Goal: Task Accomplishment & Management: Use online tool/utility

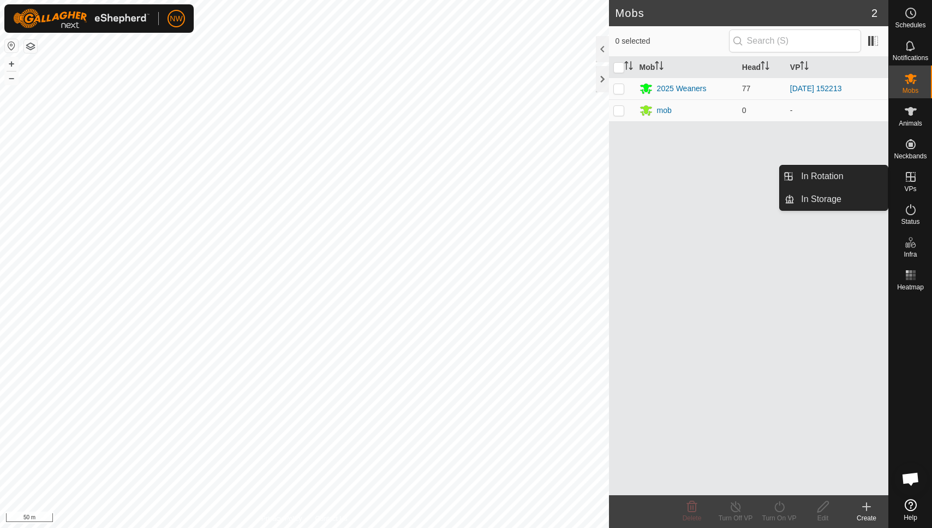
click at [908, 177] on icon at bounding box center [911, 177] width 10 height 10
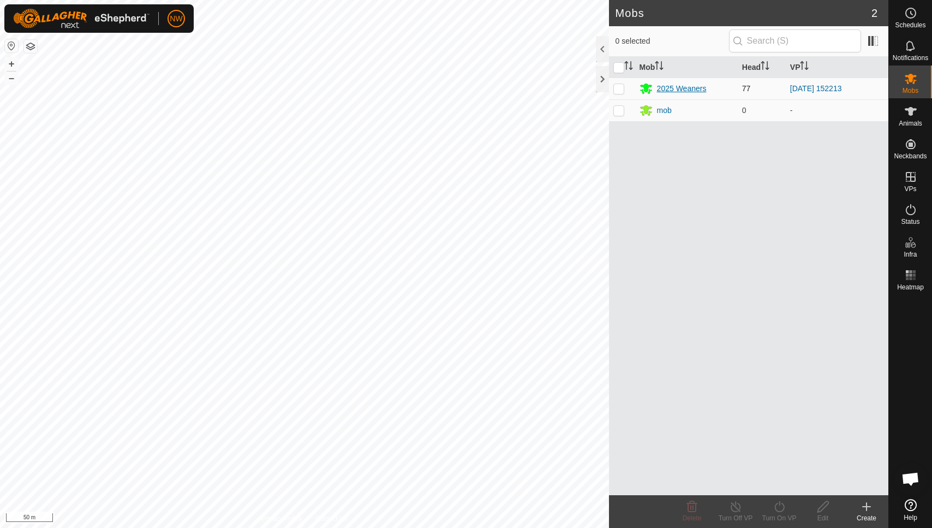
click at [648, 81] on td "2025 Weaners" at bounding box center [686, 89] width 103 height 22
click at [622, 86] on p-checkbox at bounding box center [618, 88] width 11 height 9
checkbox input "true"
click at [783, 508] on icon at bounding box center [780, 506] width 14 height 13
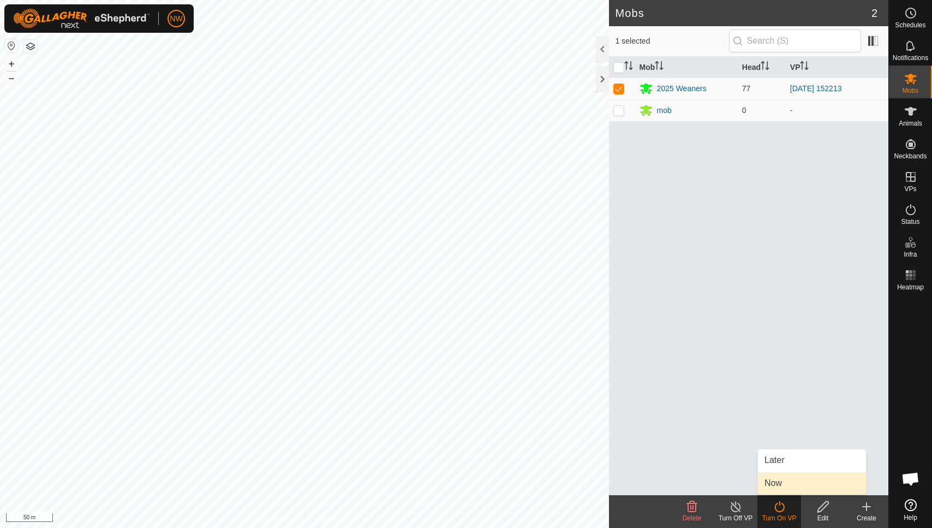
click at [776, 486] on link "Now" at bounding box center [812, 483] width 108 height 22
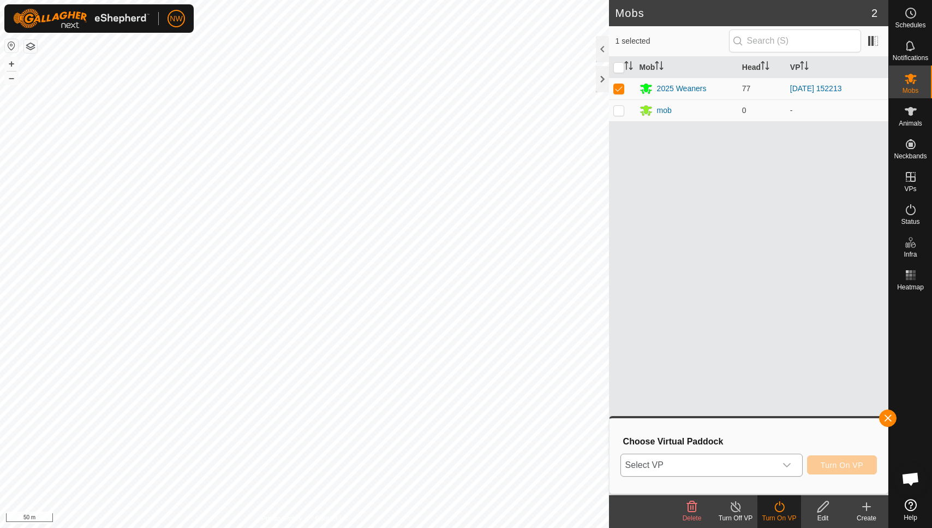
click at [790, 465] on icon "dropdown trigger" at bounding box center [787, 465] width 9 height 9
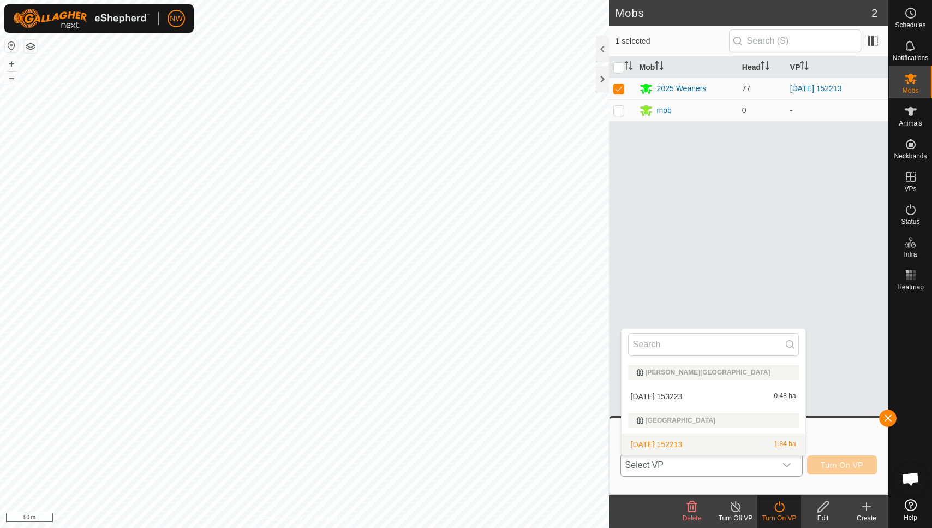
click at [679, 439] on li "2025-08-31 152213 1.84 ha" at bounding box center [714, 444] width 184 height 22
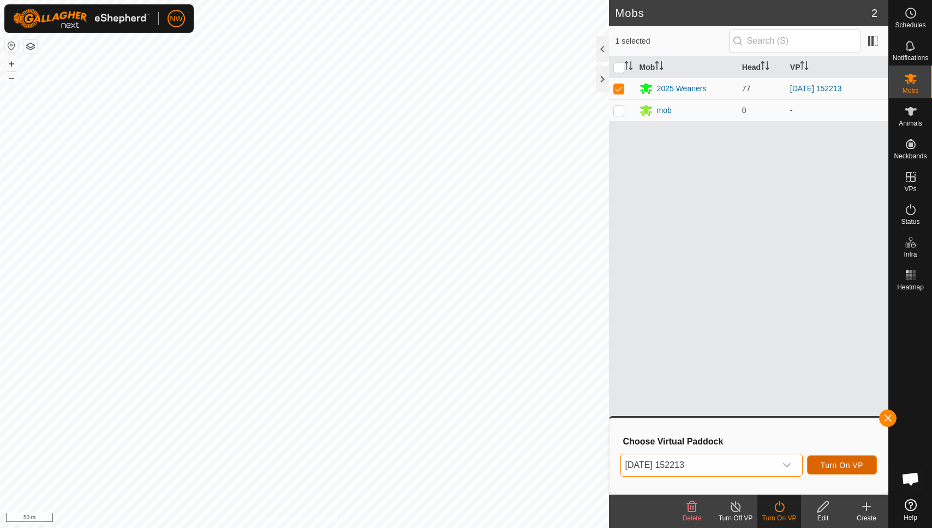
click at [849, 463] on span "Turn On VP" at bounding box center [842, 465] width 43 height 9
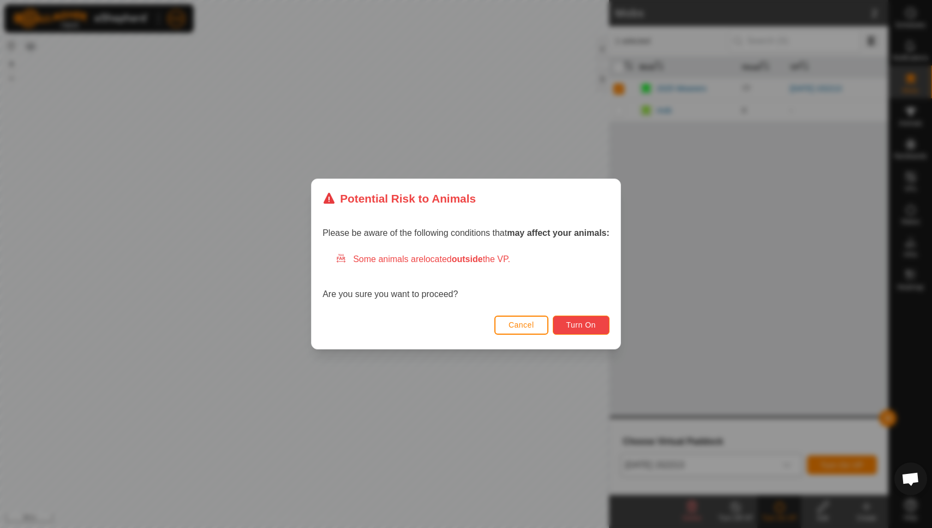
click at [584, 323] on span "Turn On" at bounding box center [581, 324] width 29 height 9
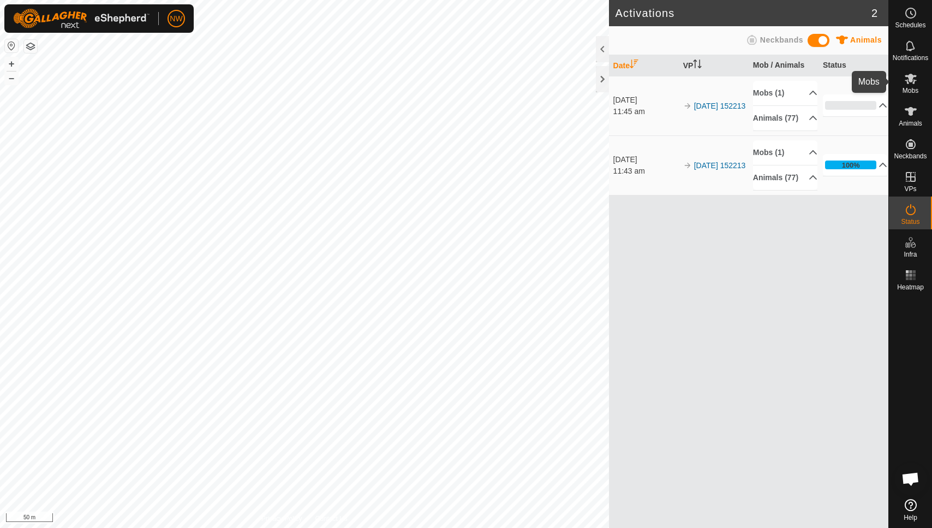
click at [915, 83] on icon at bounding box center [910, 78] width 13 height 13
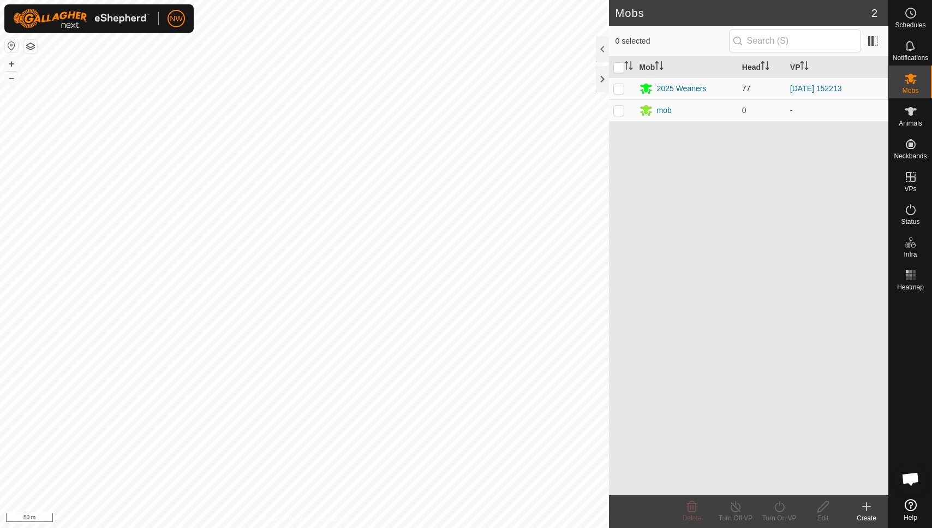
click at [618, 85] on p-checkbox at bounding box center [618, 88] width 11 height 9
checkbox input "true"
click at [687, 82] on div "2025 Weaners" at bounding box center [687, 88] width 94 height 13
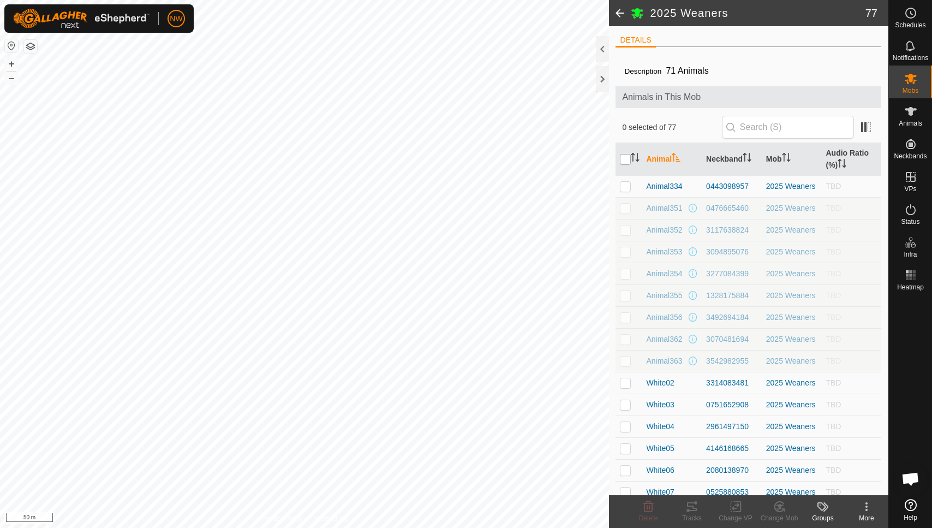
click at [621, 157] on input "checkbox" at bounding box center [625, 159] width 11 height 11
checkbox input "true"
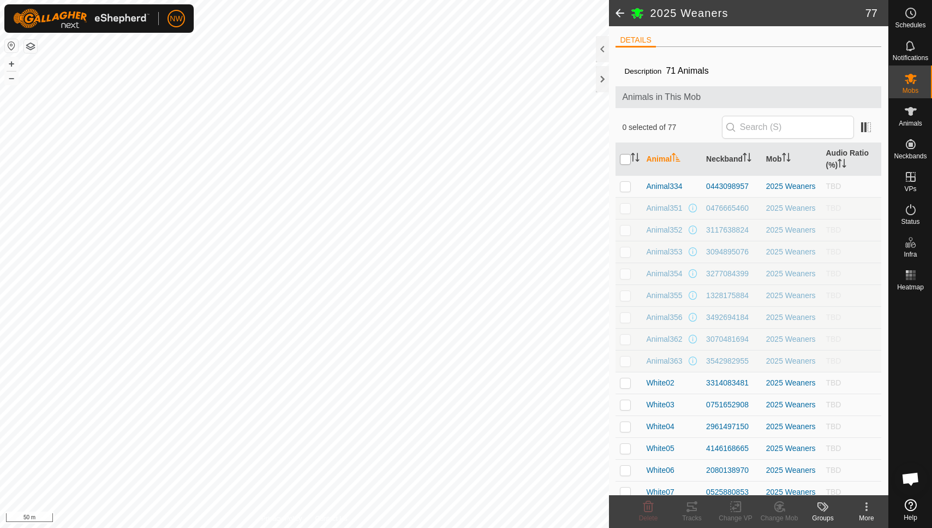
checkbox input "true"
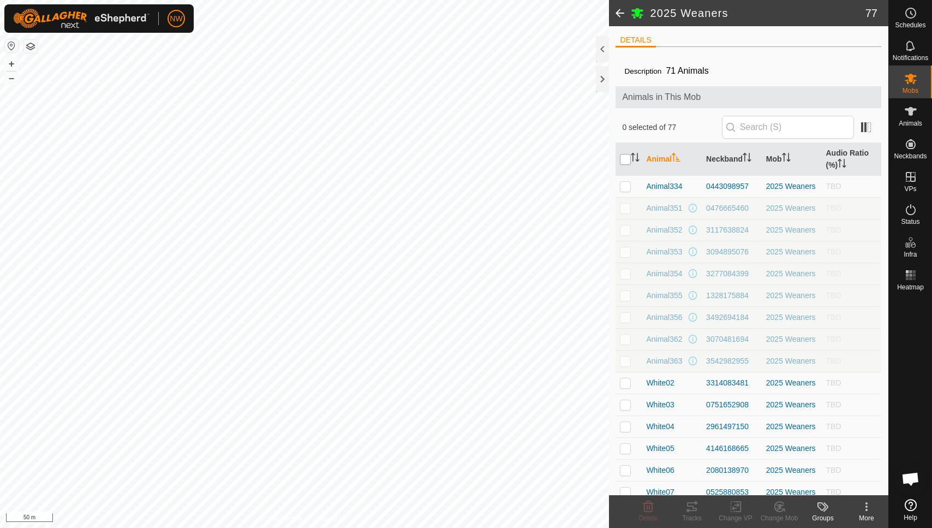
checkbox input "true"
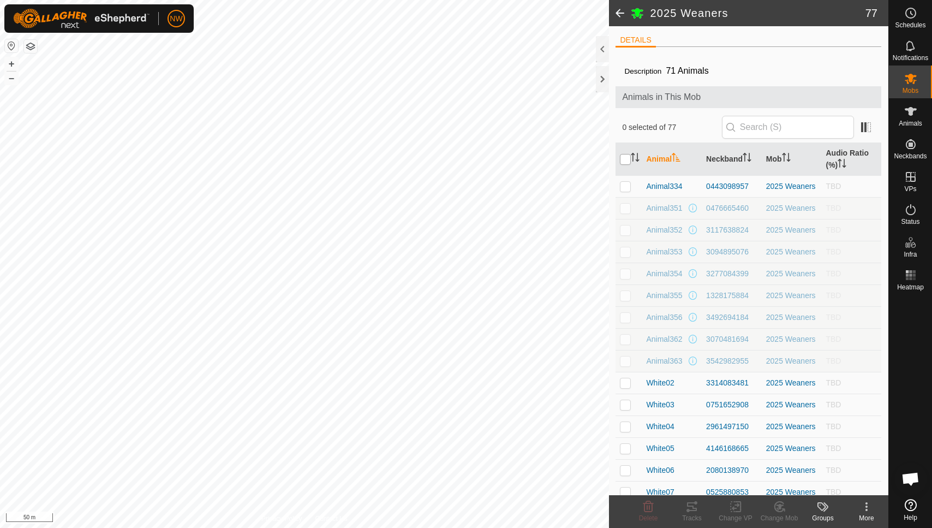
checkbox input "true"
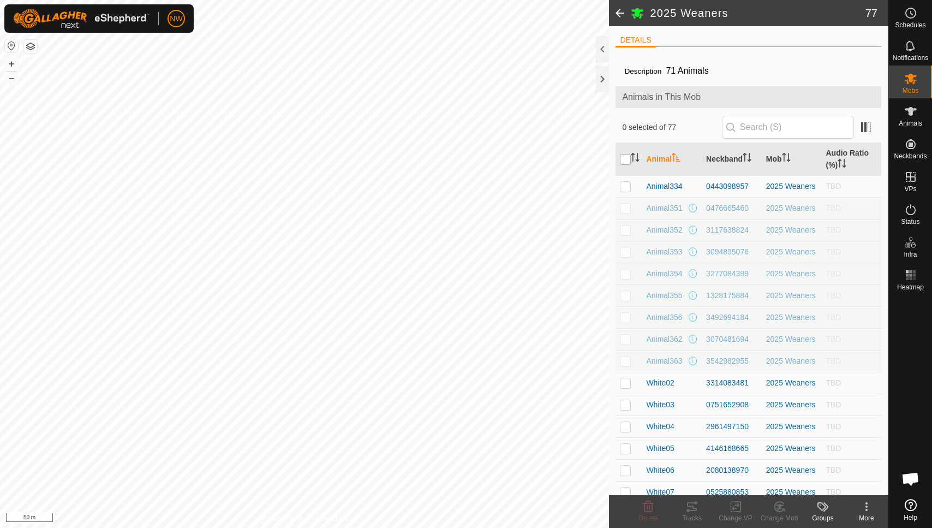
checkbox input "true"
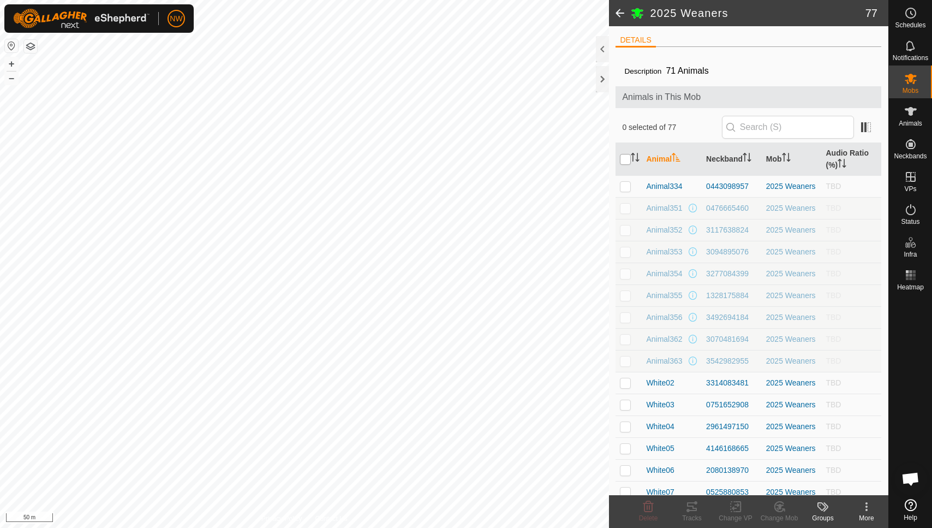
checkbox input "true"
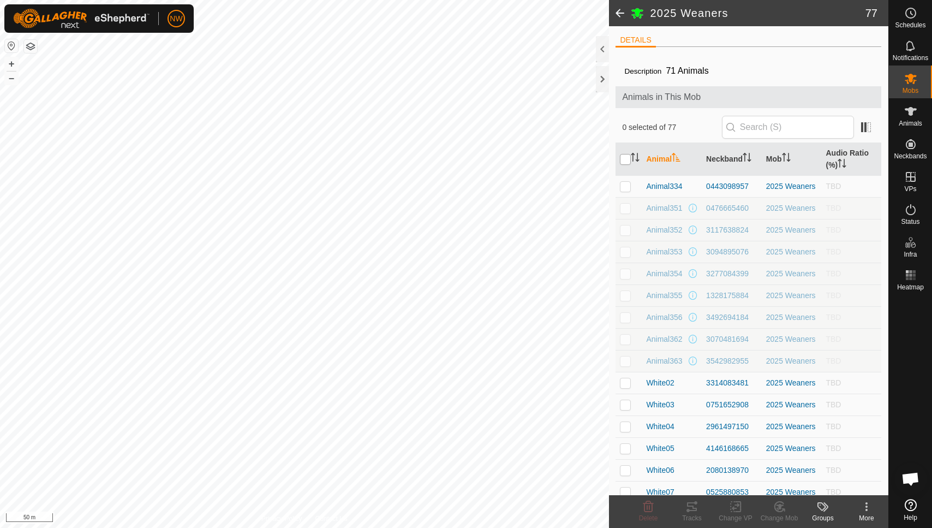
checkbox input "true"
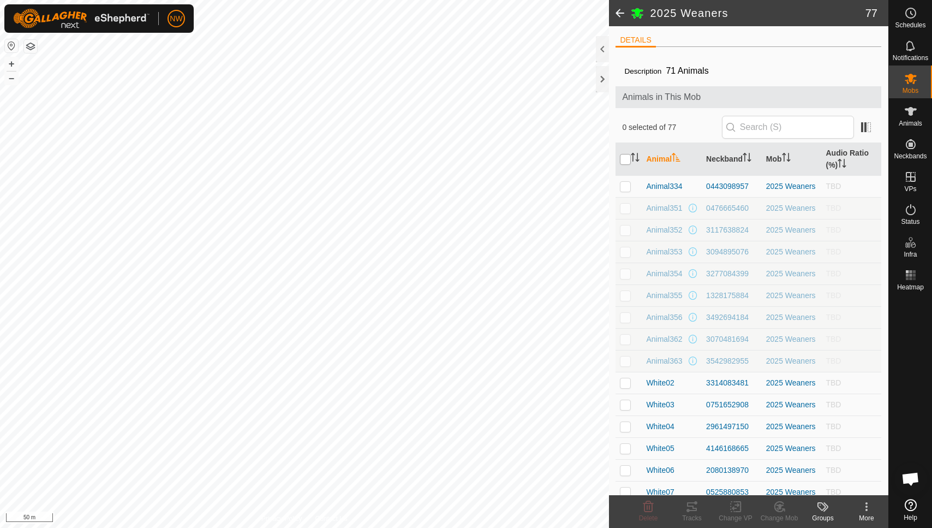
checkbox input "true"
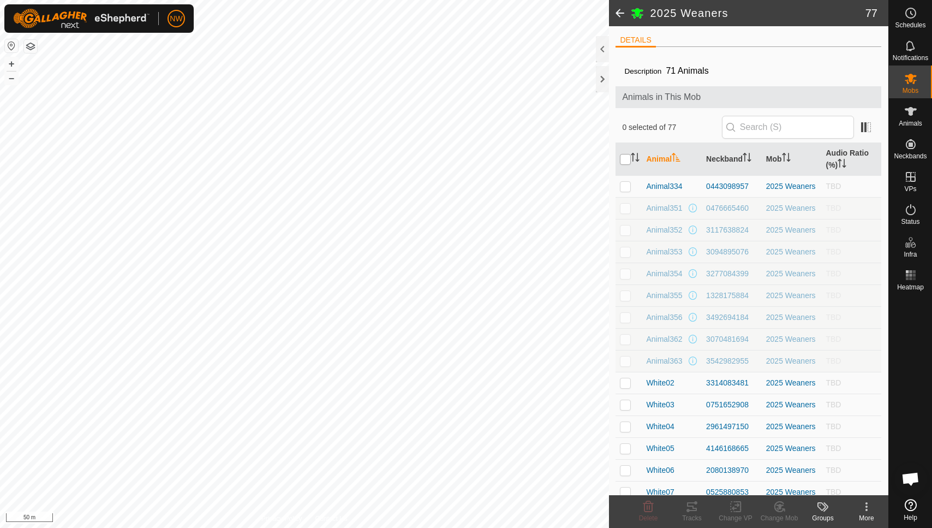
checkbox input "true"
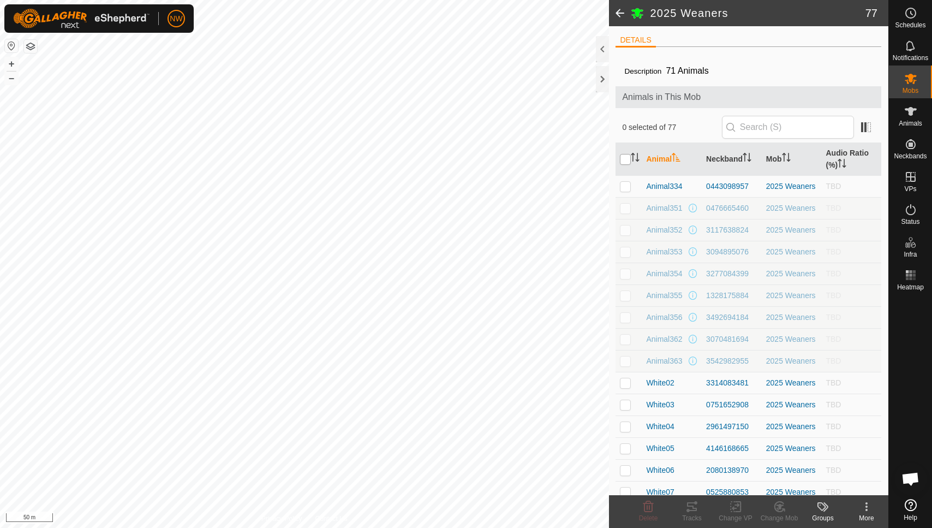
checkbox input "true"
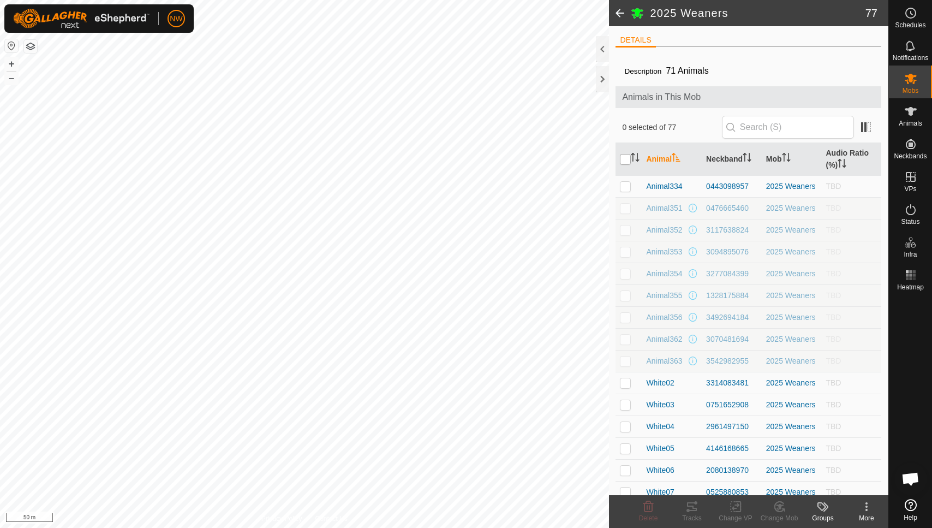
checkbox input "true"
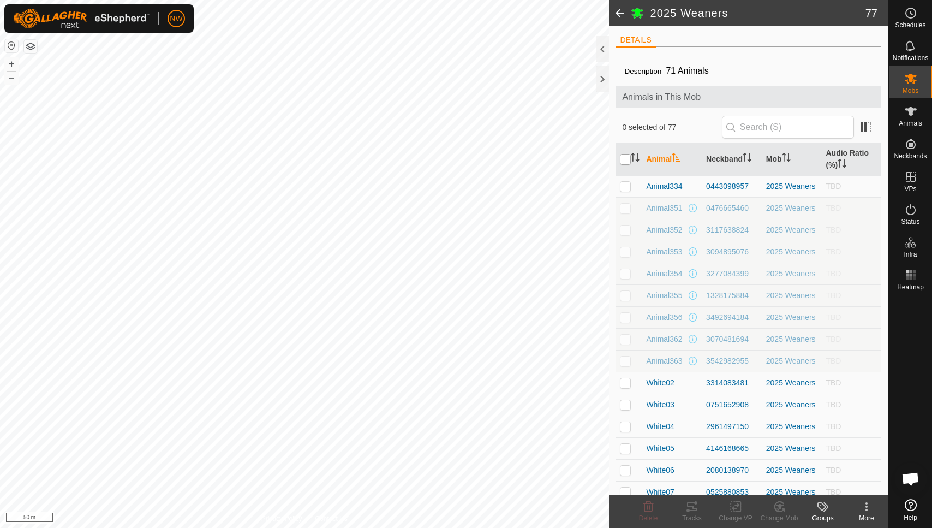
checkbox input "true"
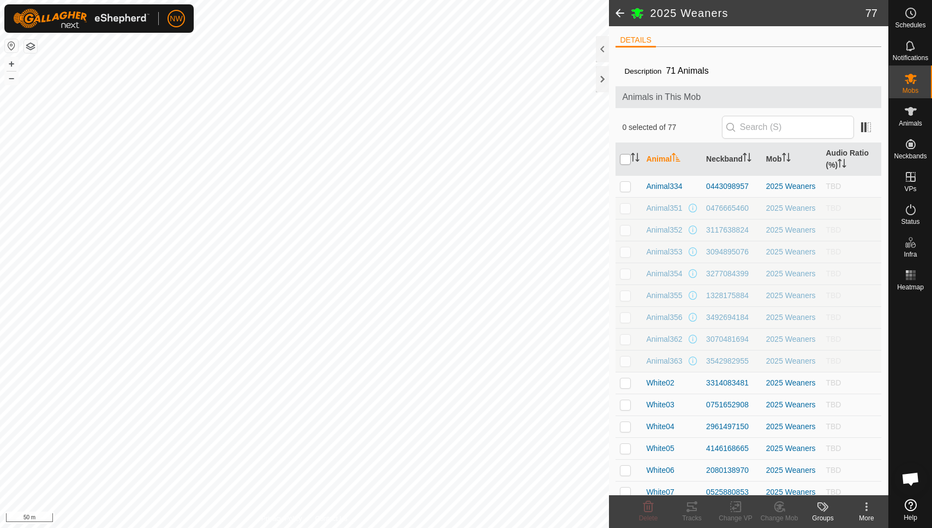
checkbox input "true"
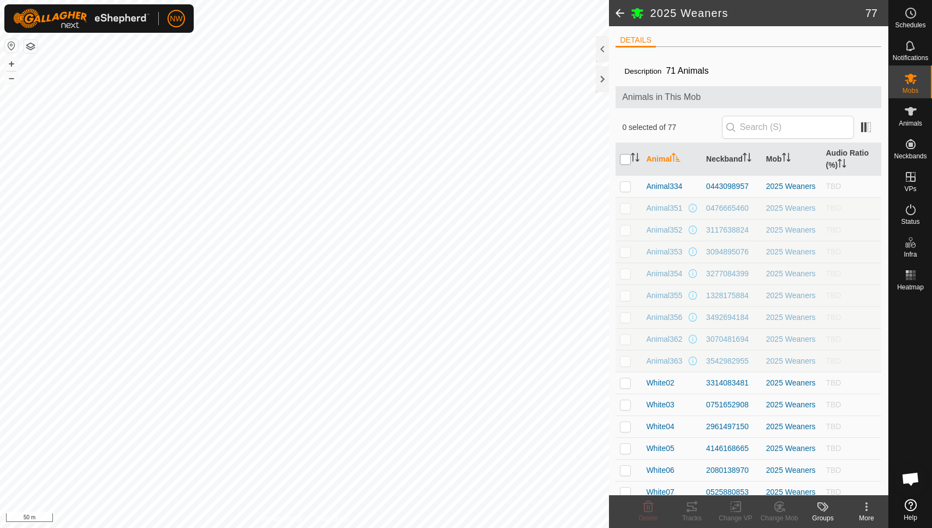
checkbox input "true"
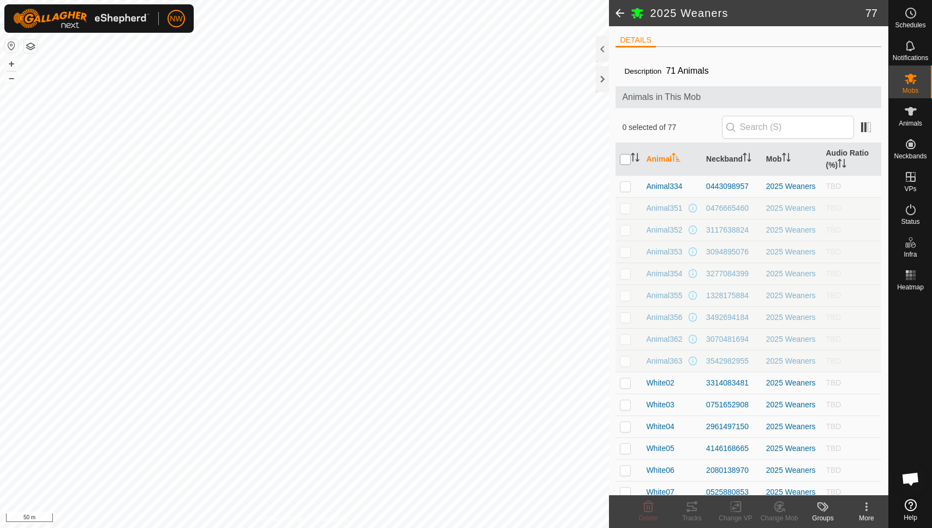
checkbox input "true"
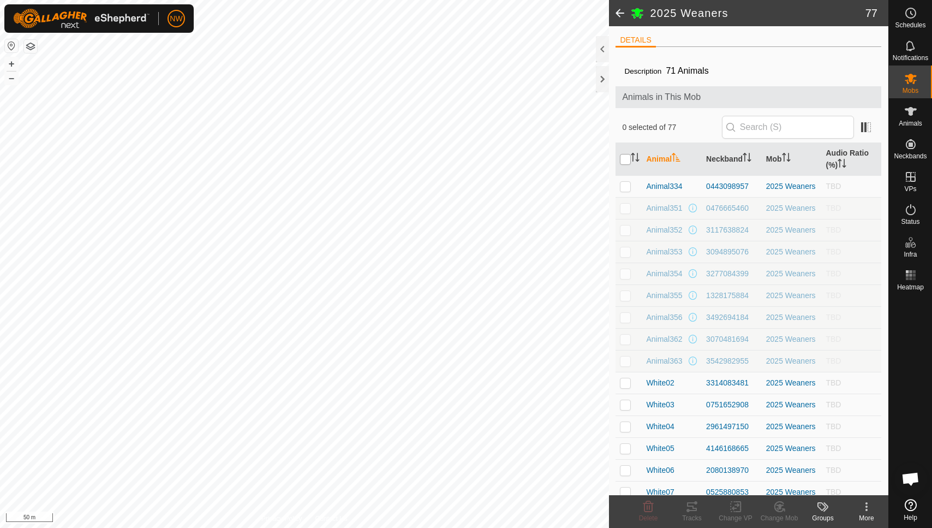
checkbox input "true"
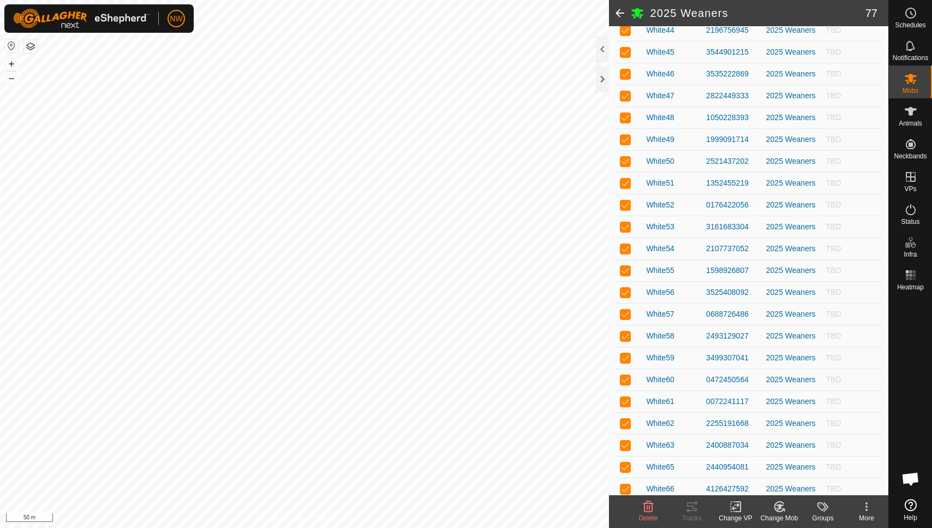
scroll to position [1164, 0]
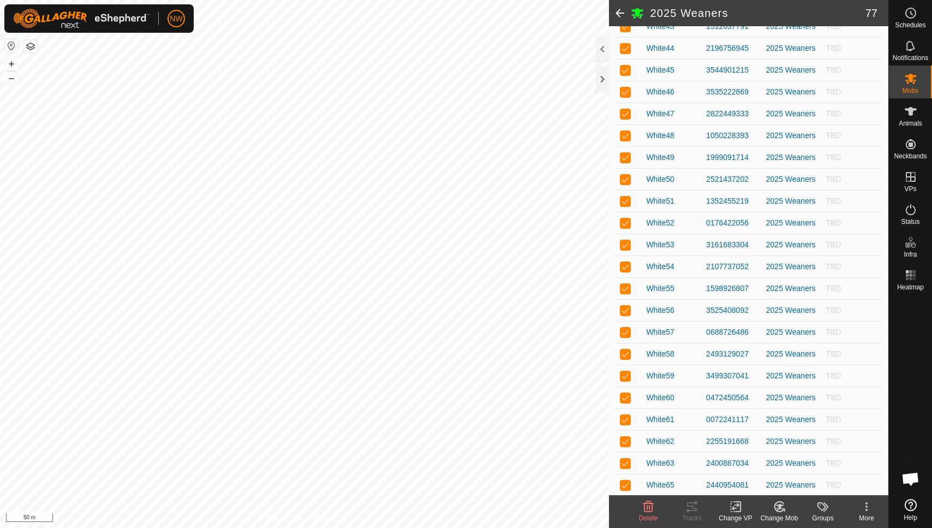
click at [732, 508] on icon at bounding box center [736, 506] width 8 height 7
click at [911, 113] on icon at bounding box center [911, 111] width 12 height 9
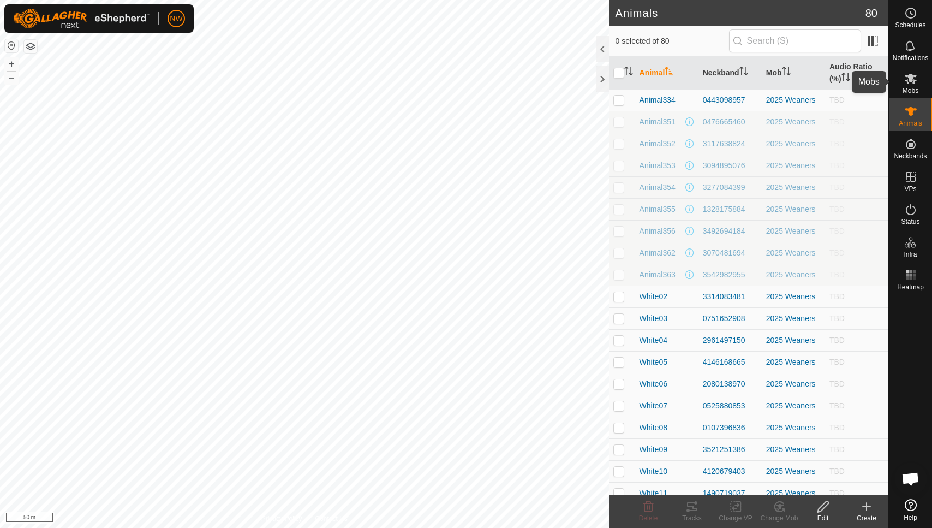
click at [908, 82] on icon at bounding box center [911, 79] width 12 height 10
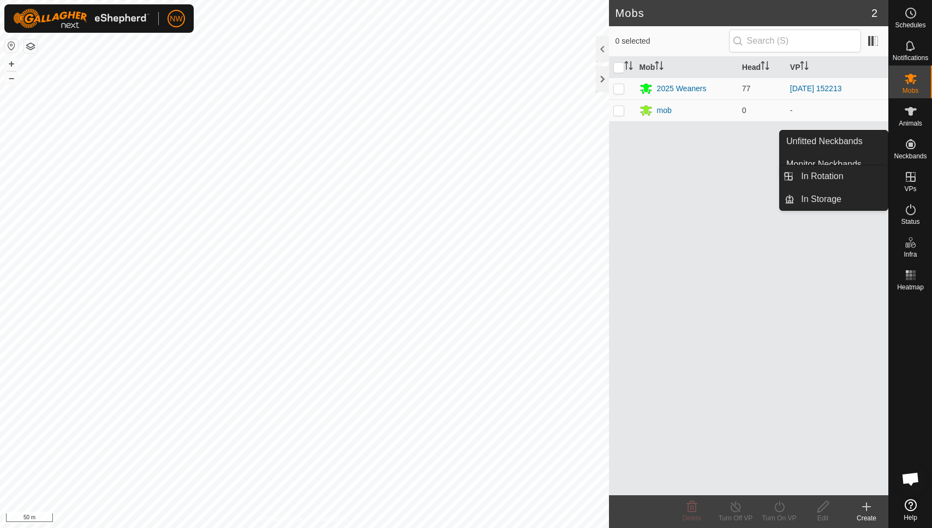
click at [909, 174] on icon at bounding box center [910, 176] width 13 height 13
click at [843, 175] on link "In Rotation" at bounding box center [841, 176] width 93 height 22
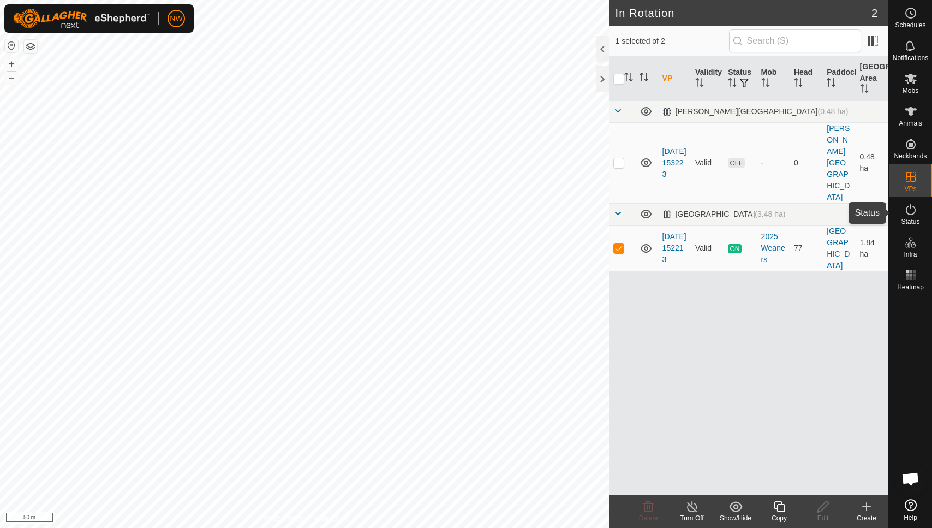
click at [910, 214] on icon at bounding box center [911, 209] width 10 height 11
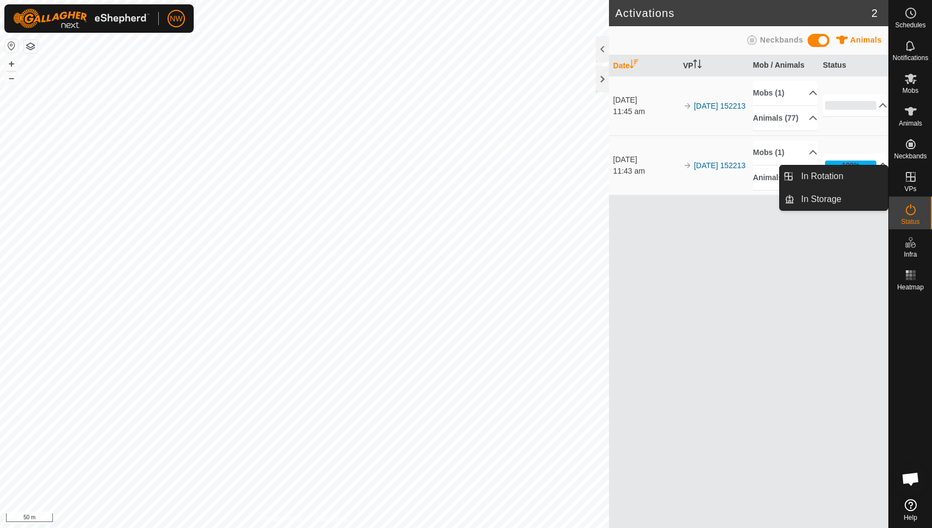
click at [737, 285] on div "Date VP Mob / Animals Status 2 Sept 2025 11:45 am 2025-08-31 152213 Mobs (1) 20…" at bounding box center [748, 291] width 279 height 473
click at [876, 176] on p-accordion-header "100%" at bounding box center [855, 165] width 65 height 22
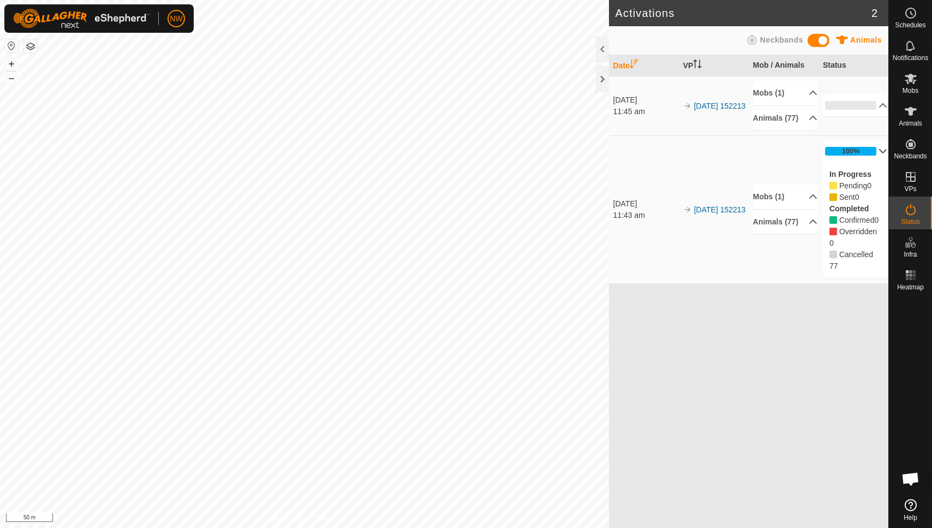
click at [877, 162] on p-accordion-header "100%" at bounding box center [855, 151] width 65 height 22
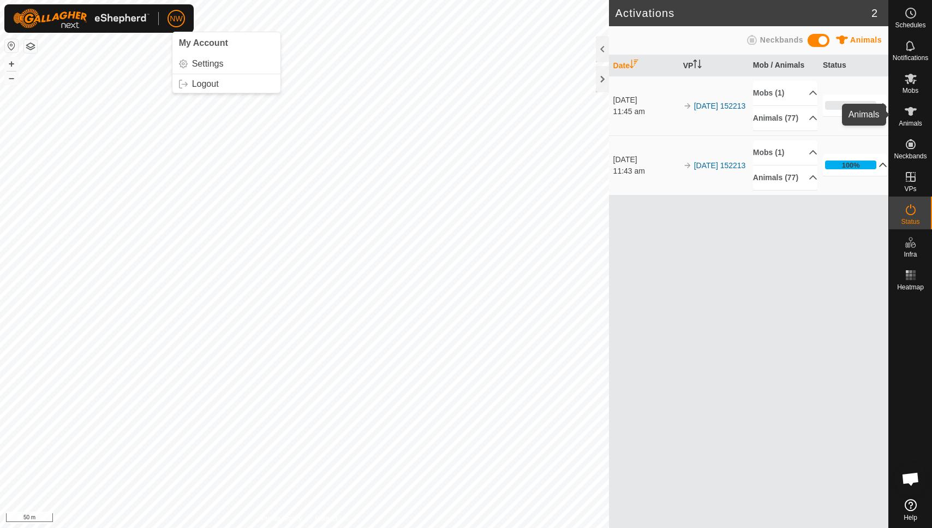
click at [910, 116] on icon at bounding box center [910, 111] width 13 height 13
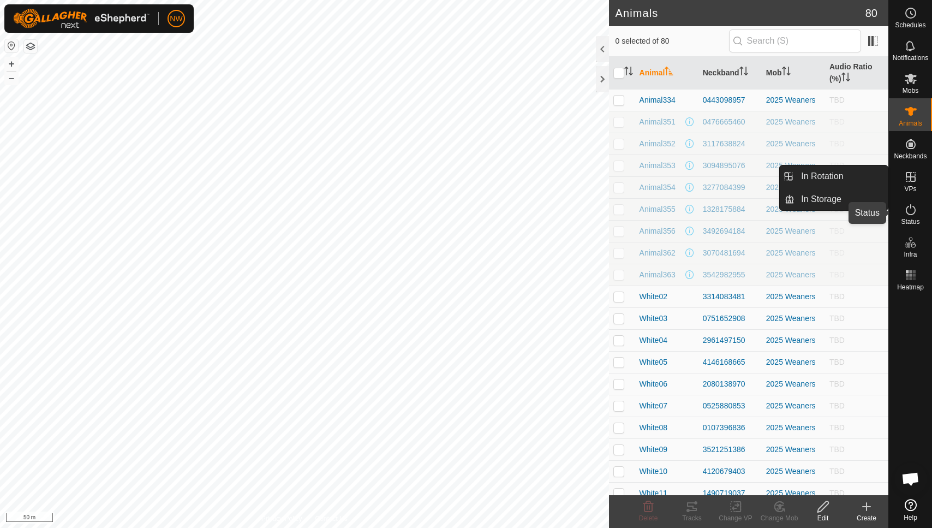
click at [916, 214] on icon at bounding box center [910, 209] width 13 height 13
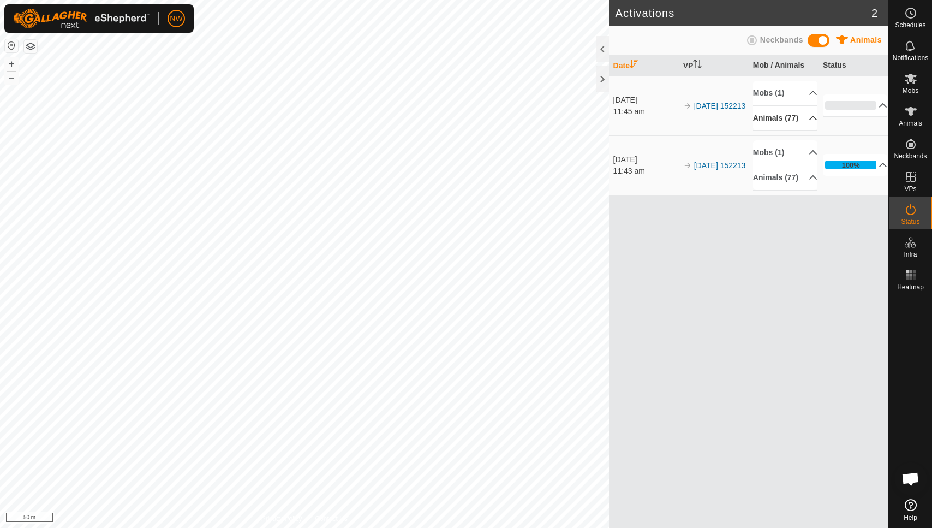
click at [805, 122] on p-accordion-header "Animals (77)" at bounding box center [785, 118] width 65 height 25
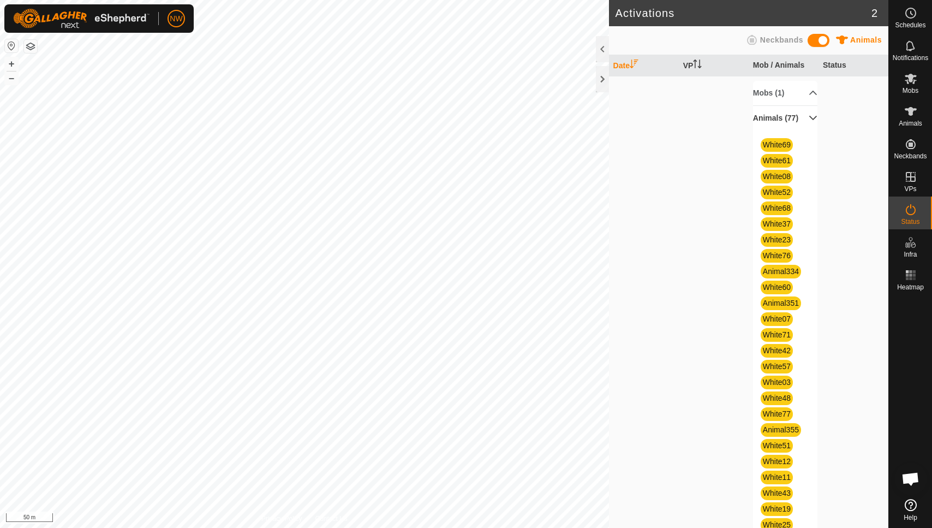
click at [799, 126] on p-accordion-header "Animals (77)" at bounding box center [785, 118] width 65 height 25
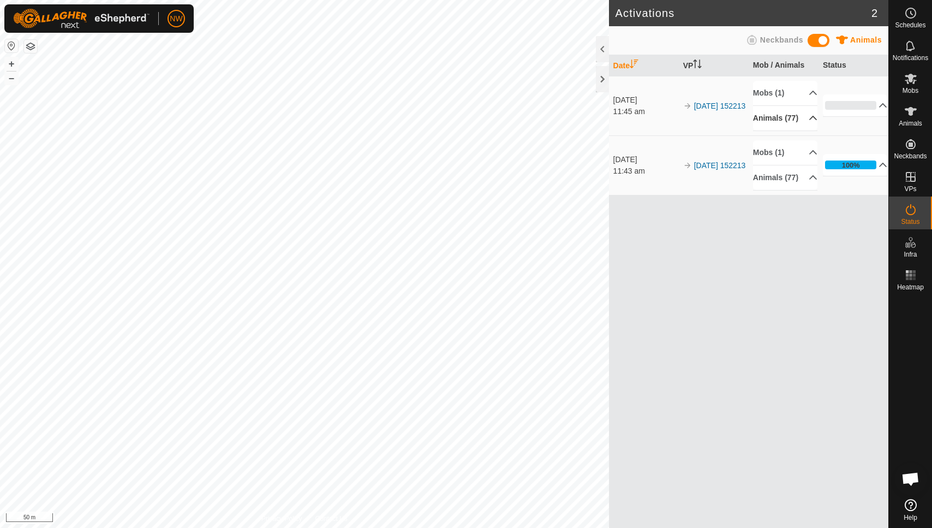
click at [774, 117] on p-accordion-header "Animals (77)" at bounding box center [785, 118] width 65 height 25
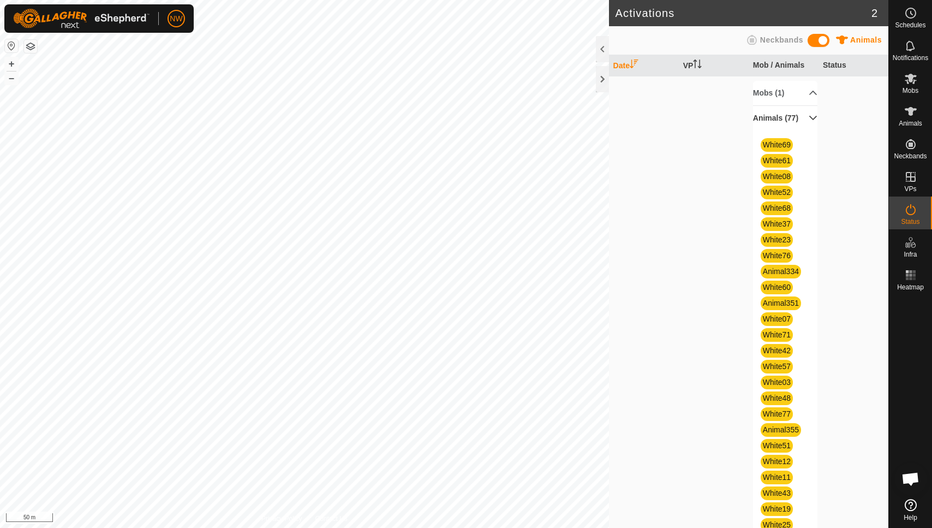
click at [795, 124] on p-accordion-header "Animals (77)" at bounding box center [785, 118] width 65 height 25
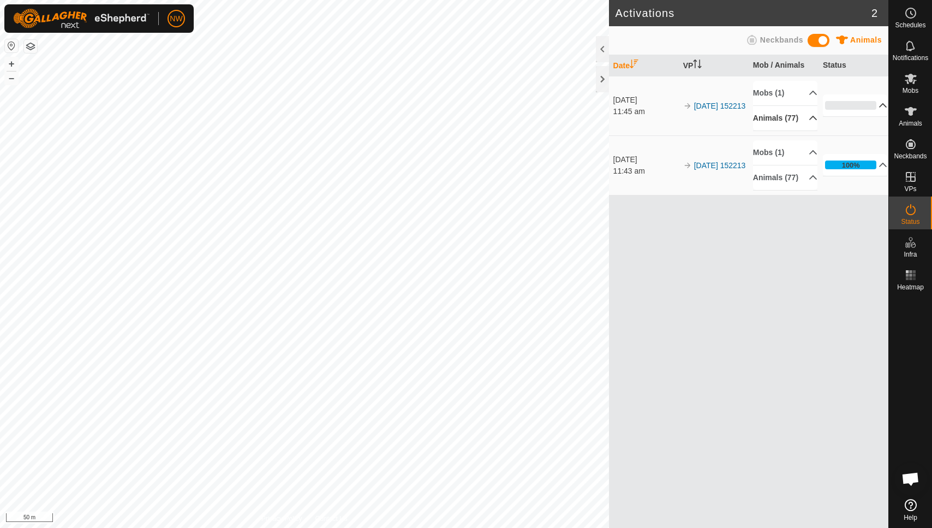
click at [878, 108] on p-accordion-header "0%" at bounding box center [855, 105] width 65 height 22
click at [873, 111] on p-accordion-header "0%" at bounding box center [855, 105] width 65 height 22
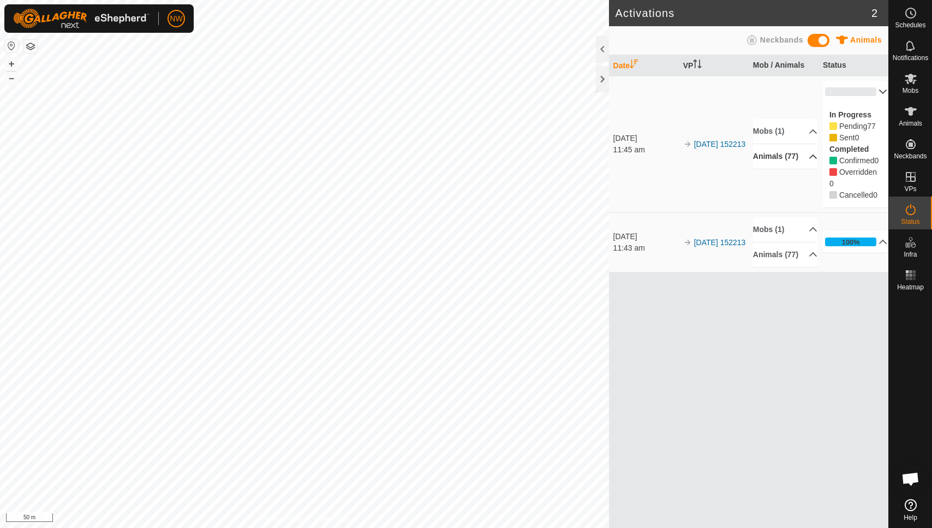
click at [807, 155] on p-accordion-header "Animals (77)" at bounding box center [785, 156] width 65 height 25
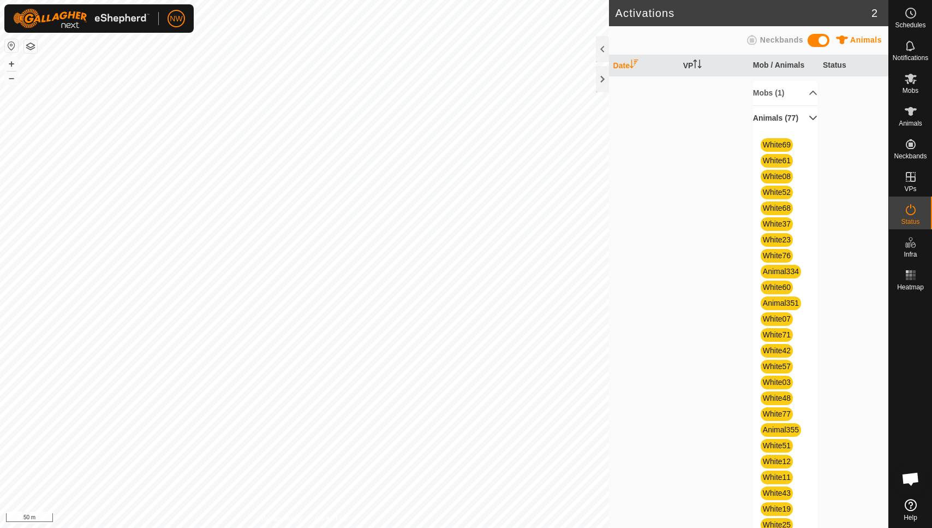
click at [800, 121] on p-accordion-header "Animals (77)" at bounding box center [785, 118] width 65 height 25
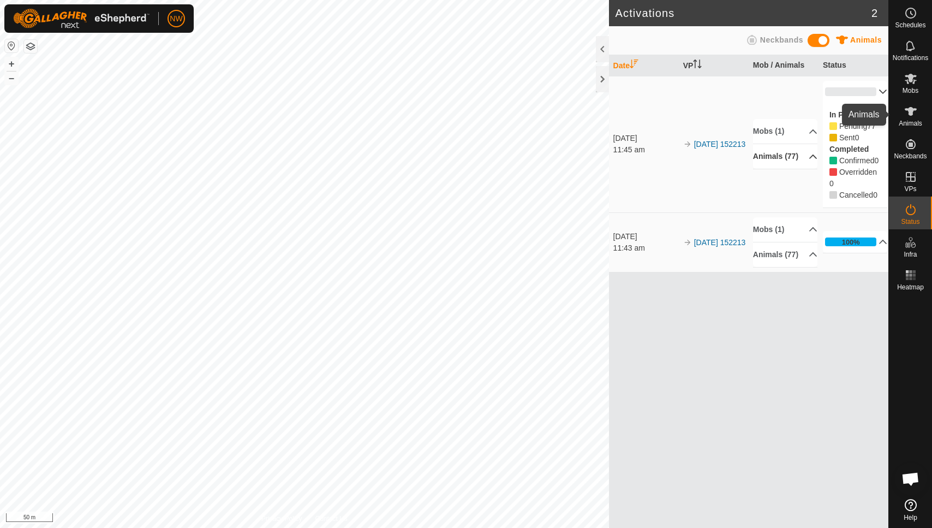
click at [913, 115] on icon at bounding box center [910, 111] width 13 height 13
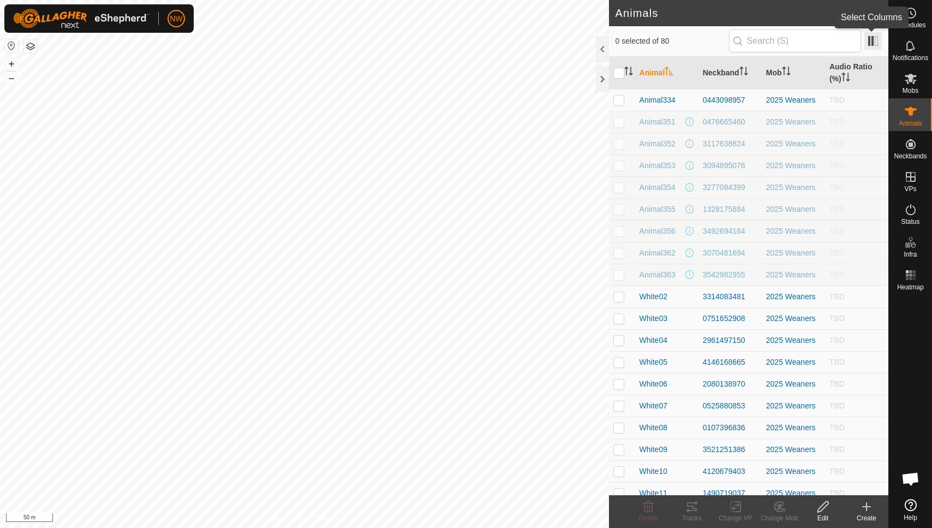
click at [872, 41] on span at bounding box center [873, 40] width 17 height 17
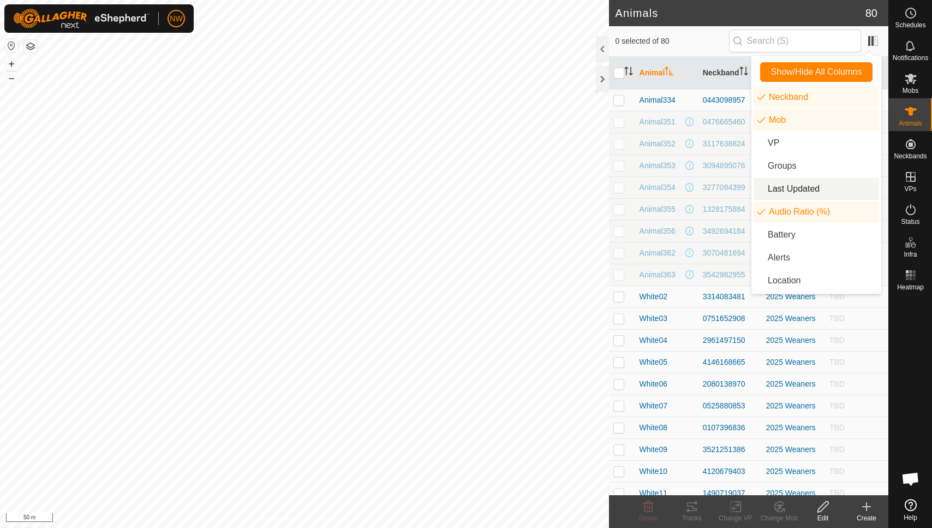
click at [771, 188] on li "Last Updated" at bounding box center [817, 189] width 126 height 22
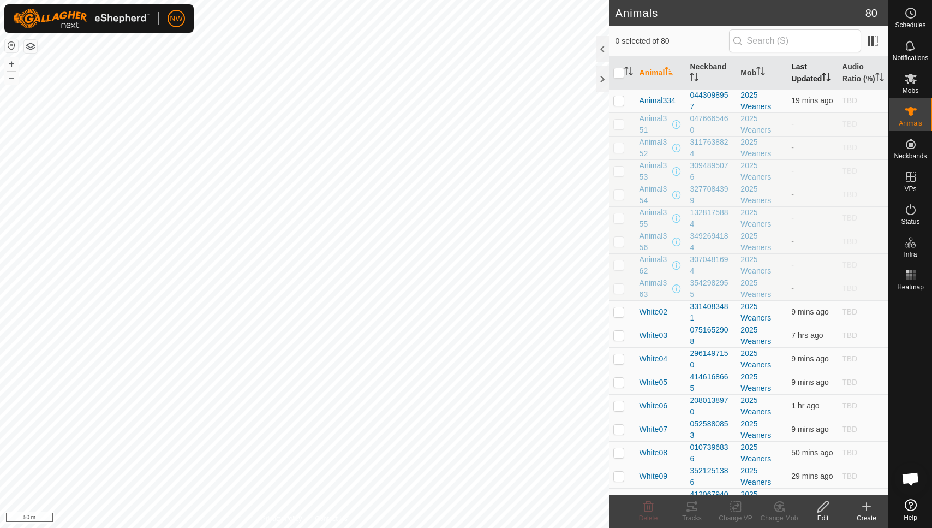
click at [807, 79] on th "Last Updated" at bounding box center [812, 73] width 51 height 33
click at [798, 74] on th "Last Updated" at bounding box center [812, 73] width 51 height 33
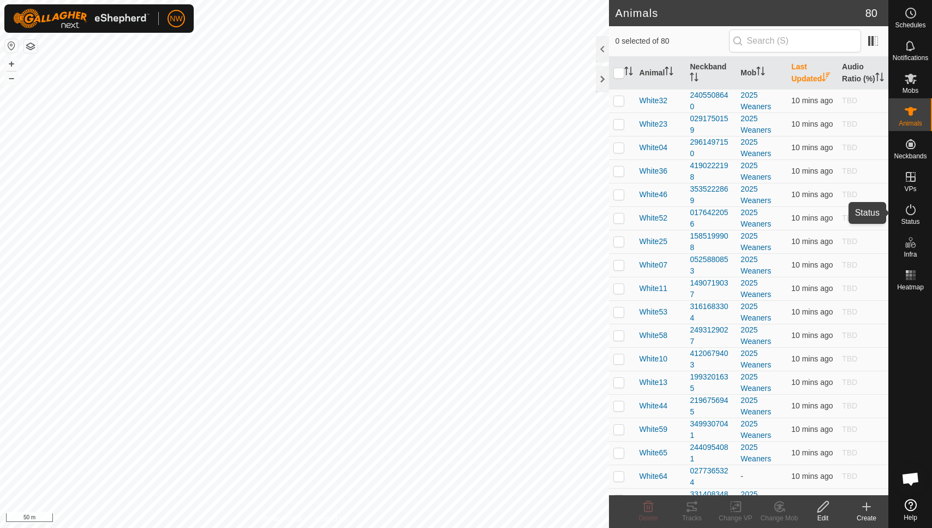
click at [908, 213] on icon at bounding box center [911, 209] width 10 height 11
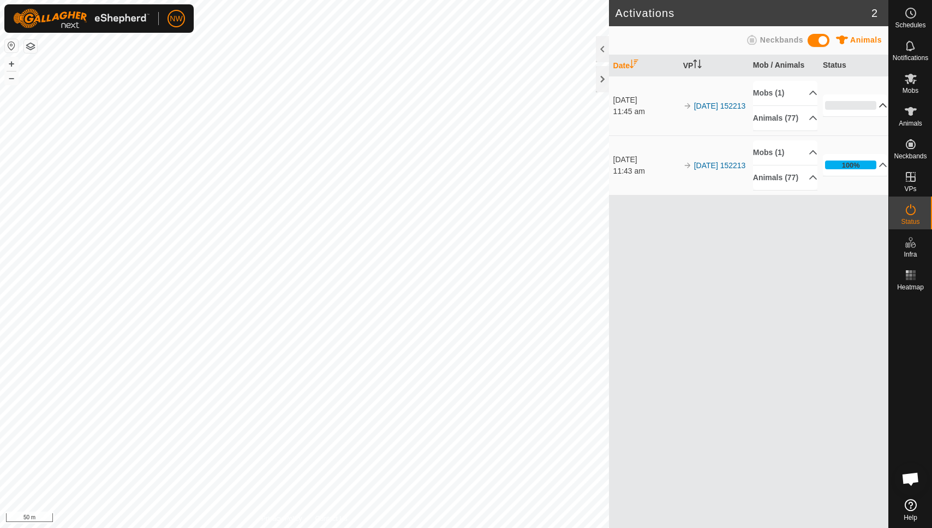
click at [877, 110] on p-accordion-header "0%" at bounding box center [855, 105] width 65 height 22
click at [874, 110] on p-accordion-header "5%" at bounding box center [855, 105] width 65 height 22
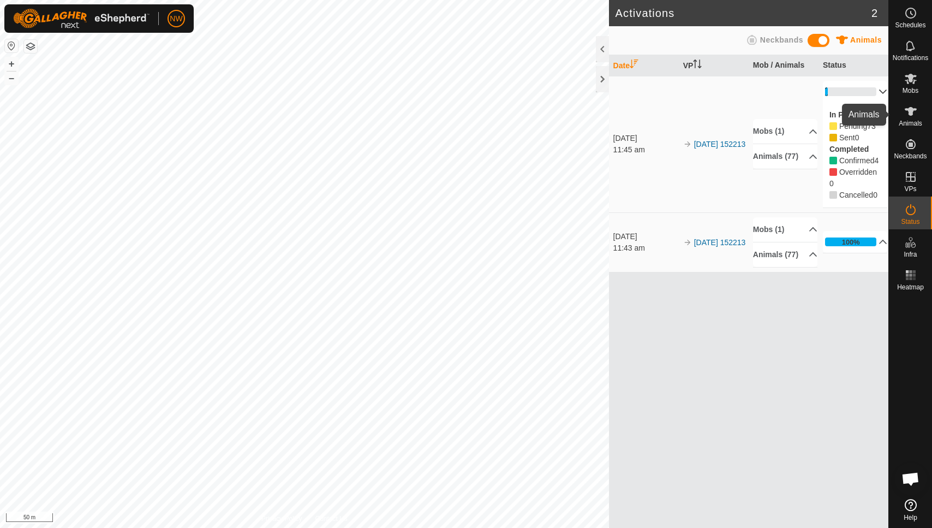
click at [912, 110] on icon at bounding box center [911, 111] width 12 height 9
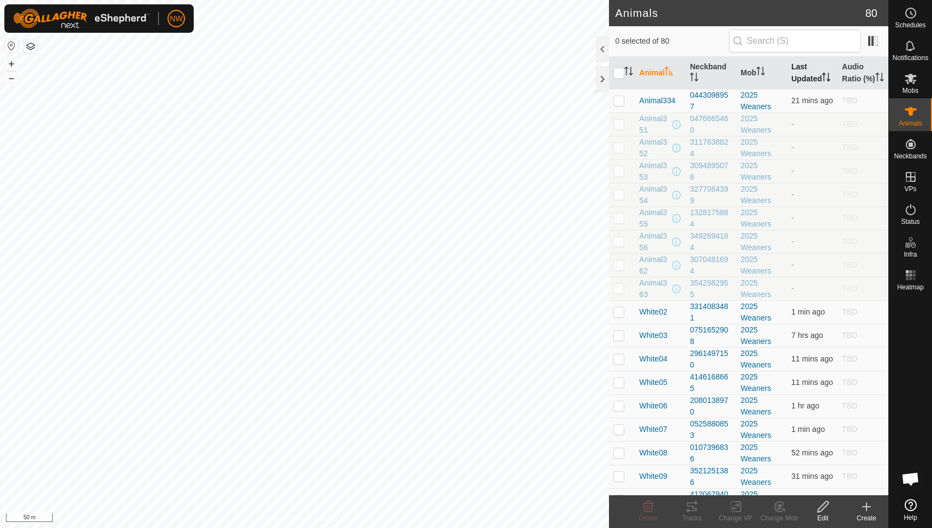
click at [798, 81] on th "Last Updated" at bounding box center [812, 73] width 51 height 33
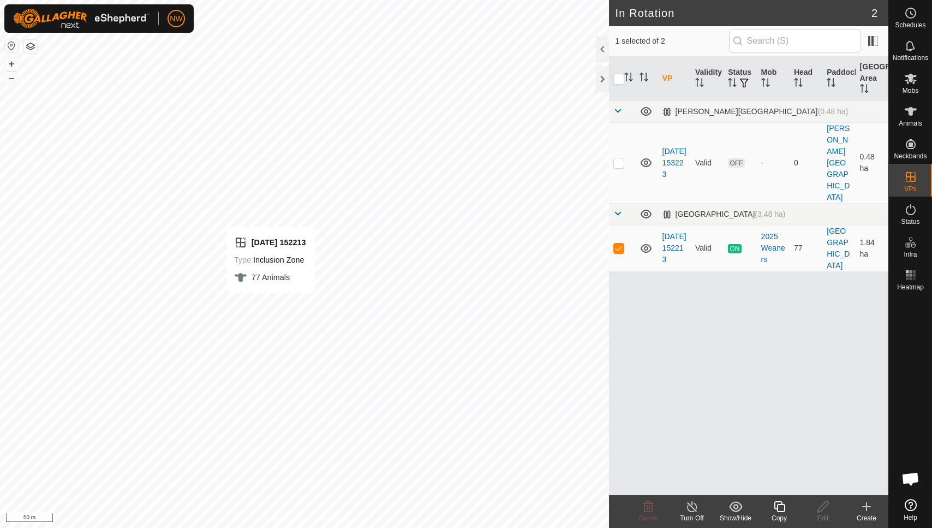
checkbox input "false"
click at [10, 45] on button "button" at bounding box center [11, 45] width 13 height 13
click at [31, 44] on button "button" at bounding box center [30, 46] width 13 height 13
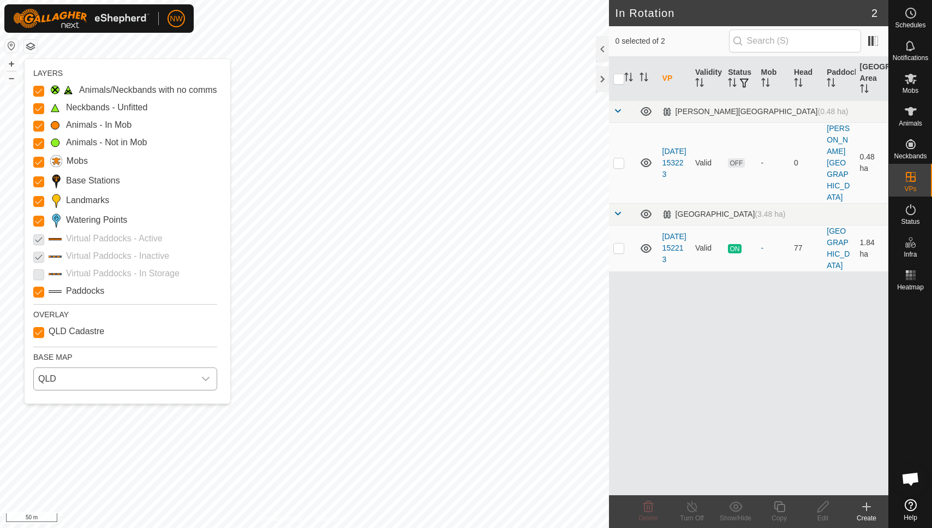
click at [207, 377] on icon "dropdown trigger" at bounding box center [205, 378] width 9 height 9
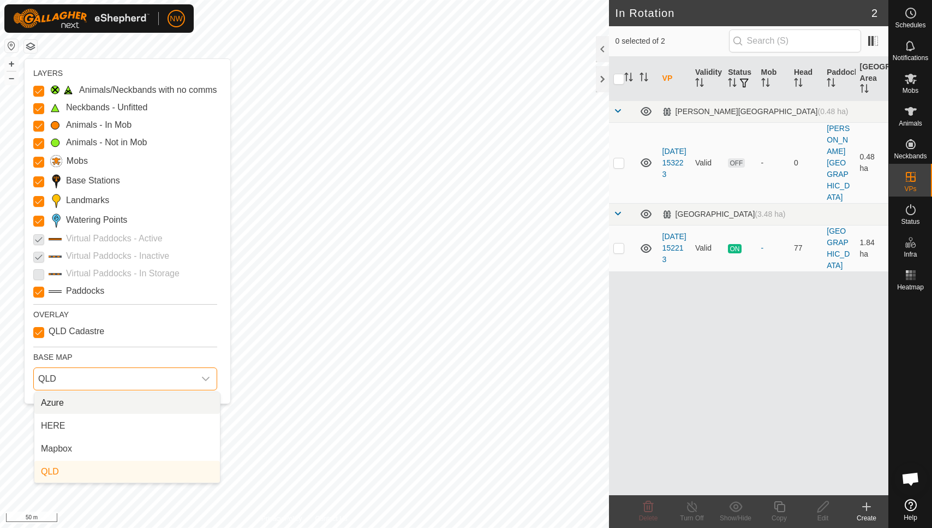
click at [210, 377] on icon "dropdown trigger" at bounding box center [205, 378] width 9 height 9
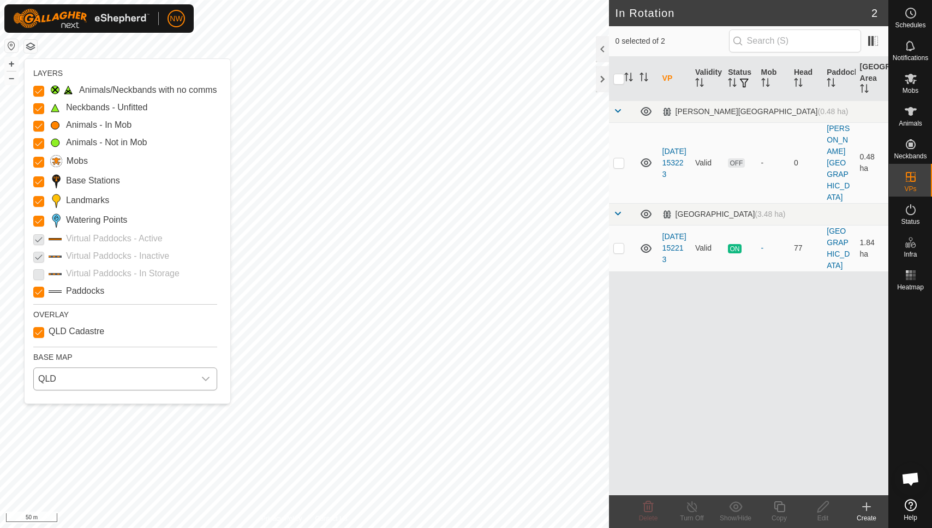
click at [210, 377] on icon "dropdown trigger" at bounding box center [205, 378] width 9 height 9
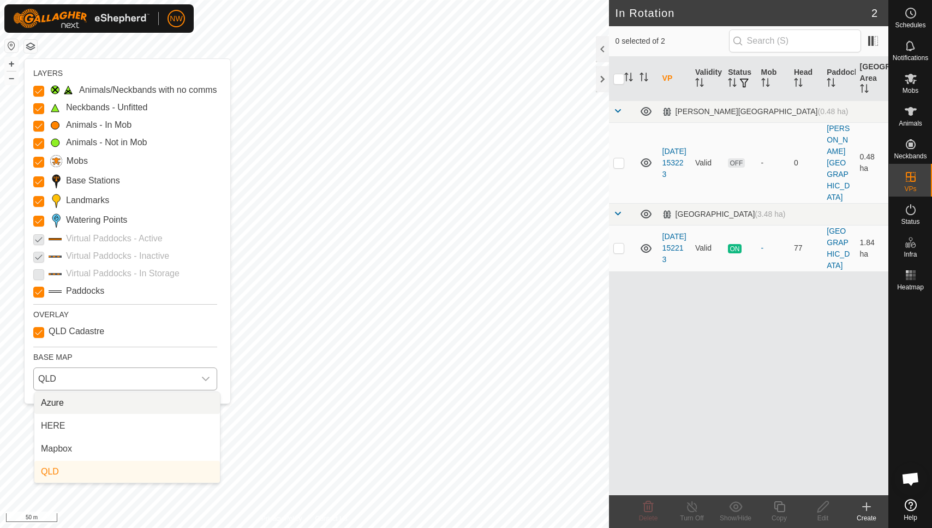
click at [49, 400] on li "Azure" at bounding box center [127, 403] width 186 height 22
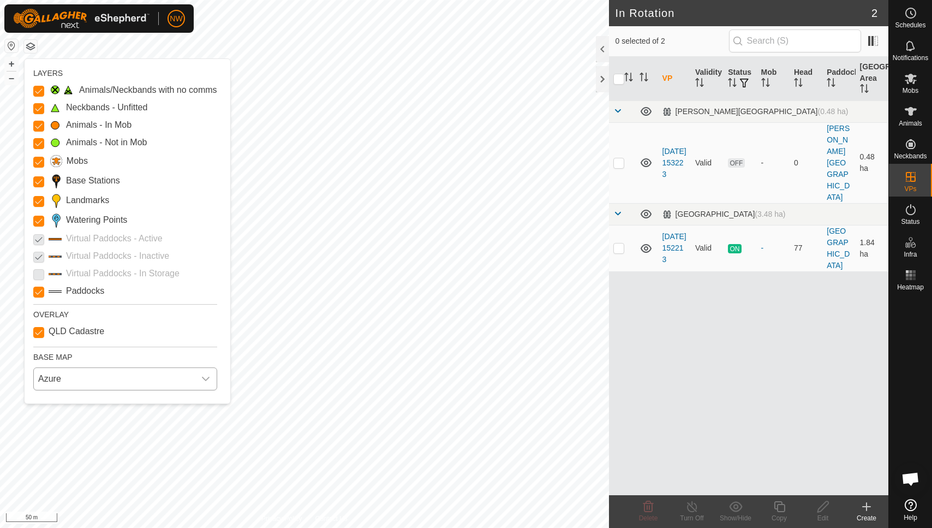
click at [210, 378] on icon "dropdown trigger" at bounding box center [206, 379] width 8 height 4
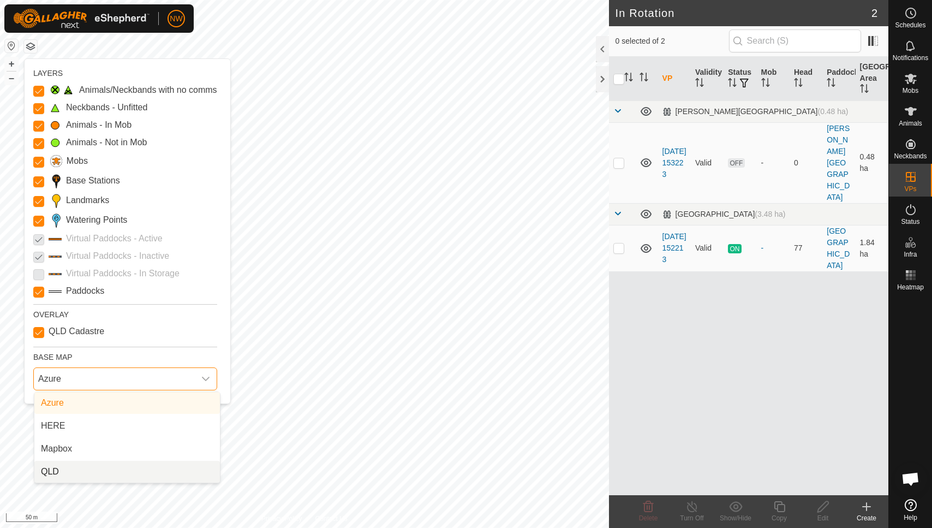
click at [46, 467] on li "QLD" at bounding box center [127, 472] width 186 height 22
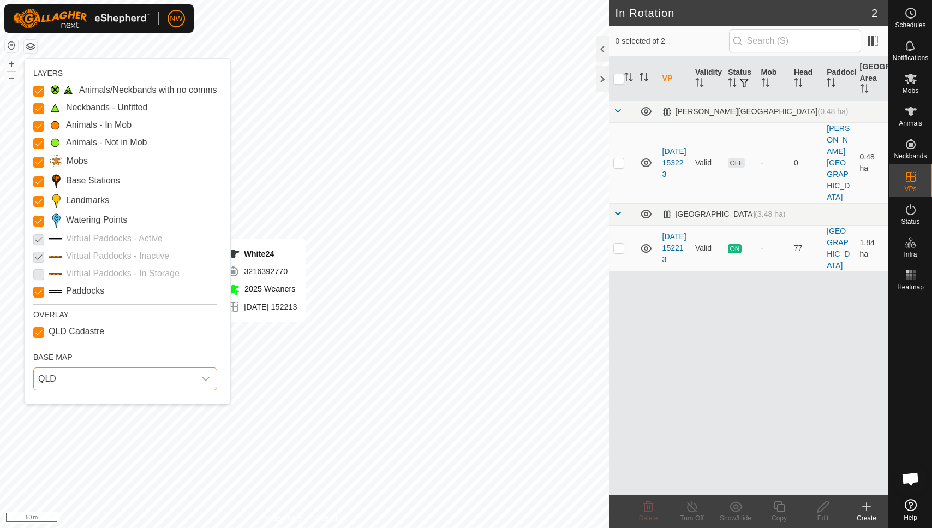
click at [210, 375] on icon "dropdown trigger" at bounding box center [205, 378] width 9 height 9
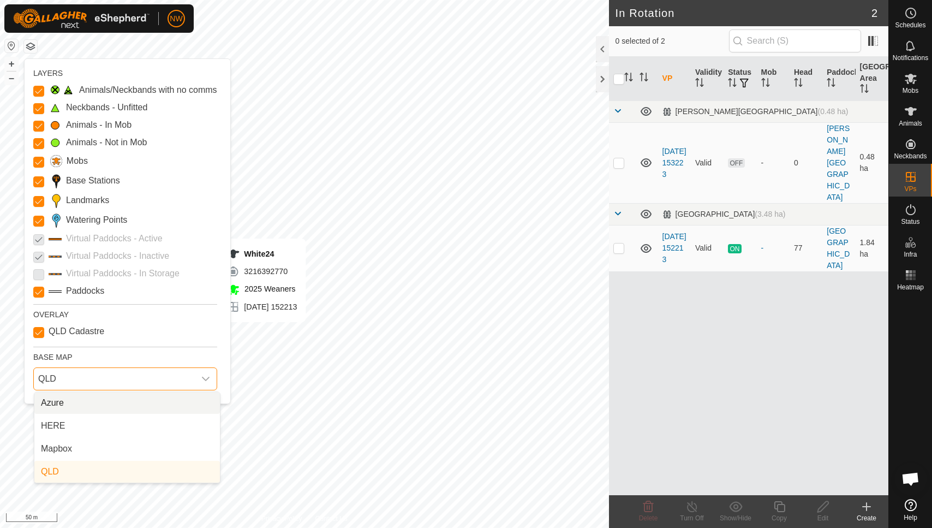
click at [61, 401] on li "Azure" at bounding box center [127, 403] width 186 height 22
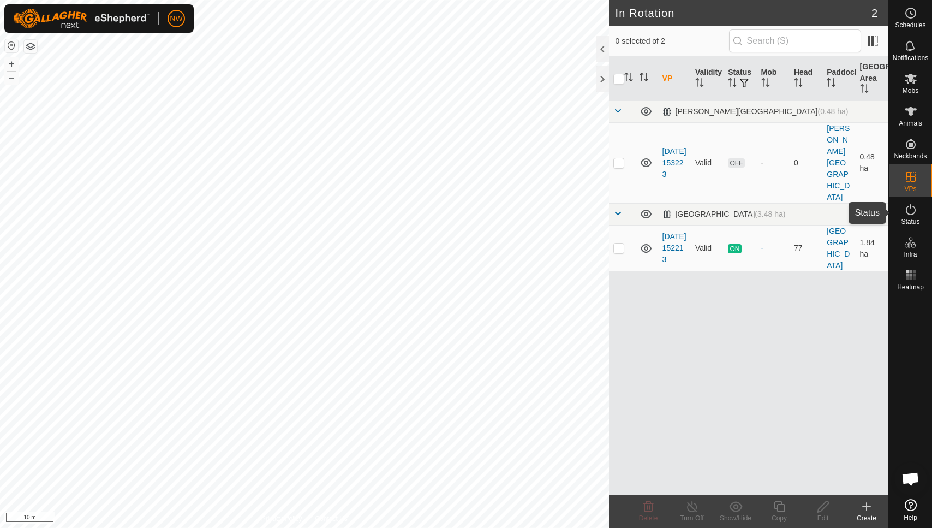
click at [911, 214] on icon at bounding box center [911, 209] width 10 height 11
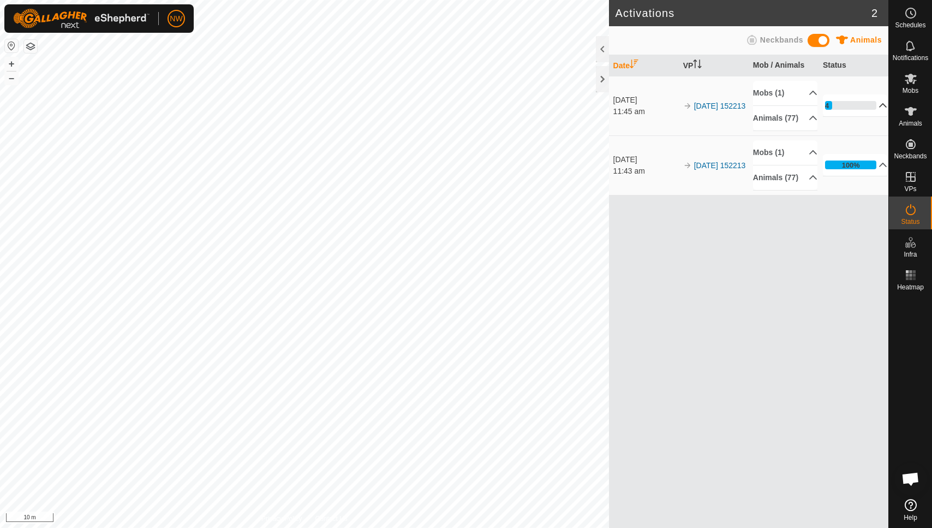
click at [875, 111] on p-accordion-header "14%" at bounding box center [855, 105] width 65 height 22
click at [875, 107] on p-accordion-header "14%" at bounding box center [855, 105] width 65 height 22
click at [875, 110] on p-accordion-header "27%" at bounding box center [855, 105] width 65 height 22
